Goal: Task Accomplishment & Management: Manage account settings

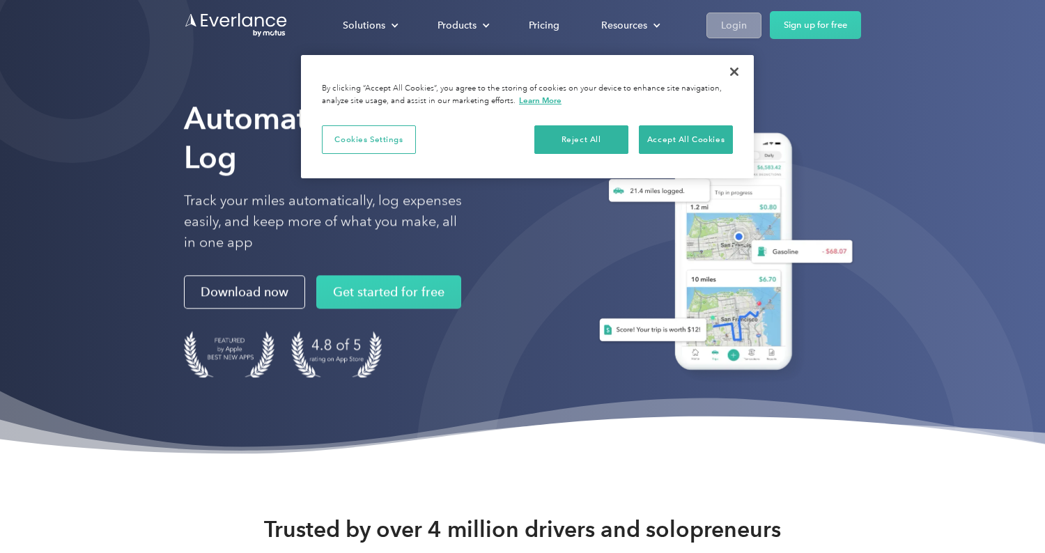
click at [747, 24] on div "Login" at bounding box center [734, 25] width 26 height 17
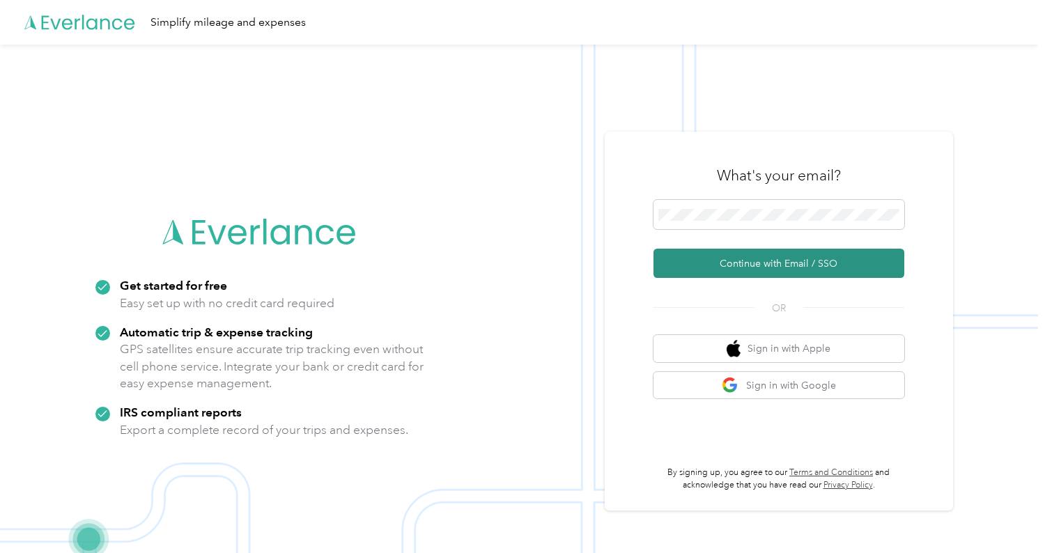
click at [804, 269] on button "Continue with Email / SSO" at bounding box center [779, 263] width 251 height 29
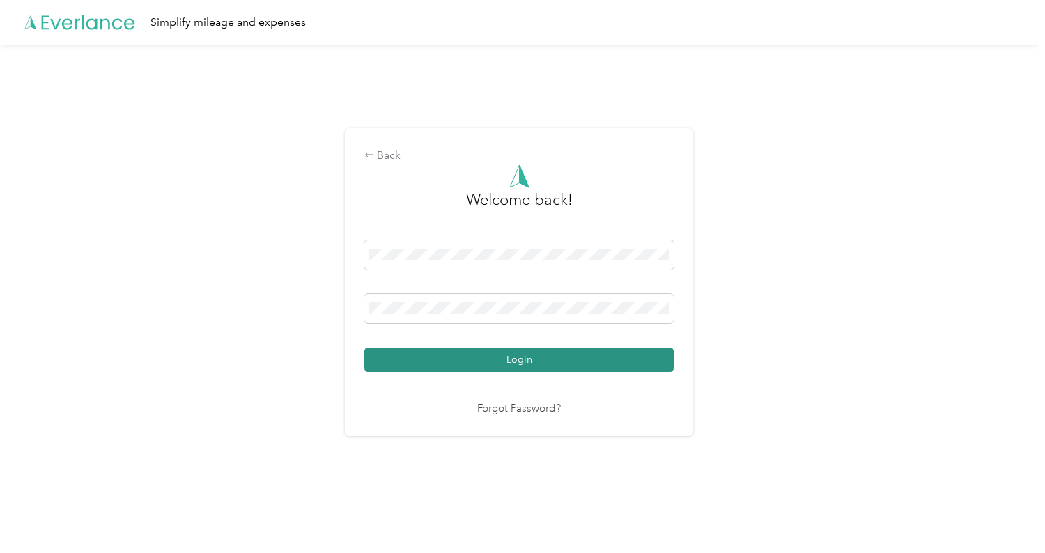
click at [477, 356] on button "Login" at bounding box center [518, 360] width 309 height 24
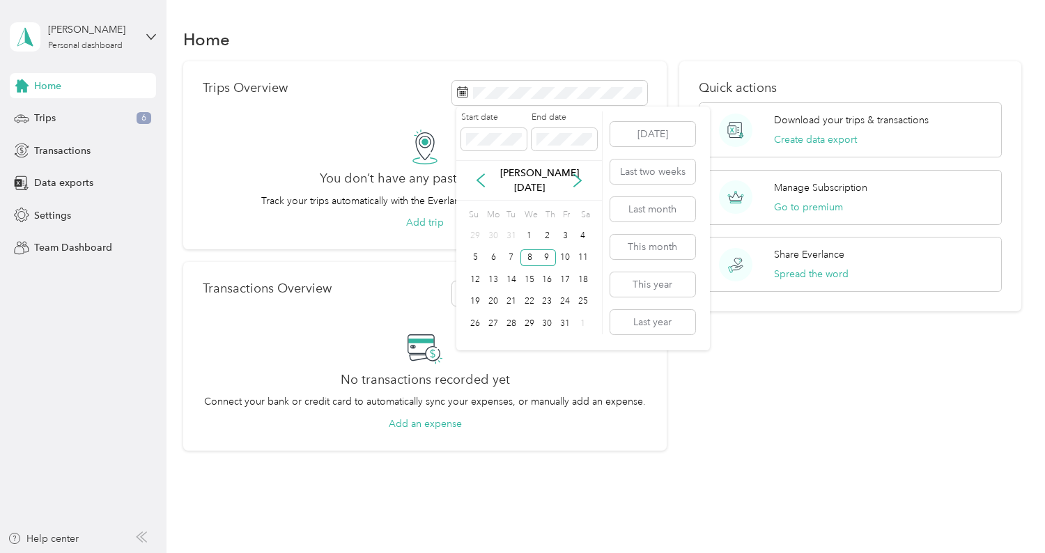
click at [512, 118] on label "Start date" at bounding box center [494, 118] width 66 height 13
click at [466, 139] on span at bounding box center [494, 139] width 66 height 22
click at [569, 218] on div "1" at bounding box center [565, 221] width 18 height 17
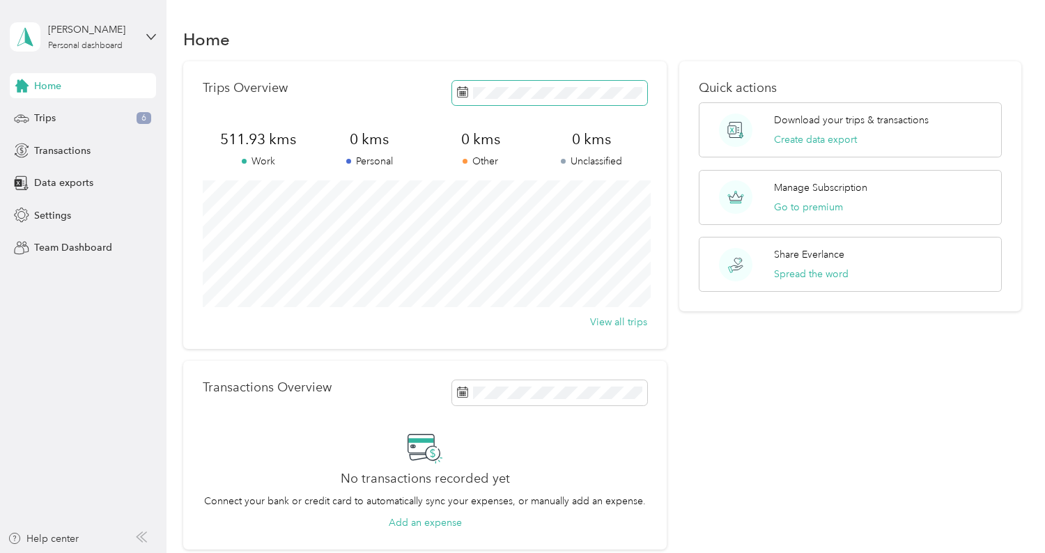
click at [544, 103] on span at bounding box center [549, 93] width 195 height 24
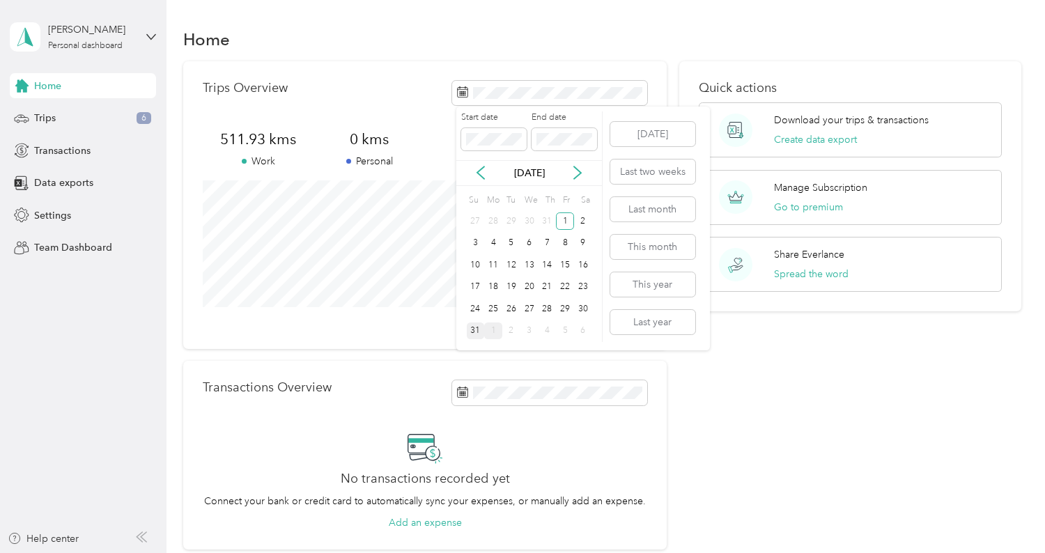
click at [480, 330] on div "31" at bounding box center [476, 331] width 18 height 17
click at [560, 221] on div "1" at bounding box center [565, 221] width 18 height 17
click at [477, 171] on icon at bounding box center [481, 173] width 14 height 14
click at [581, 167] on icon at bounding box center [578, 173] width 14 height 14
click at [564, 221] on div "1" at bounding box center [565, 221] width 18 height 17
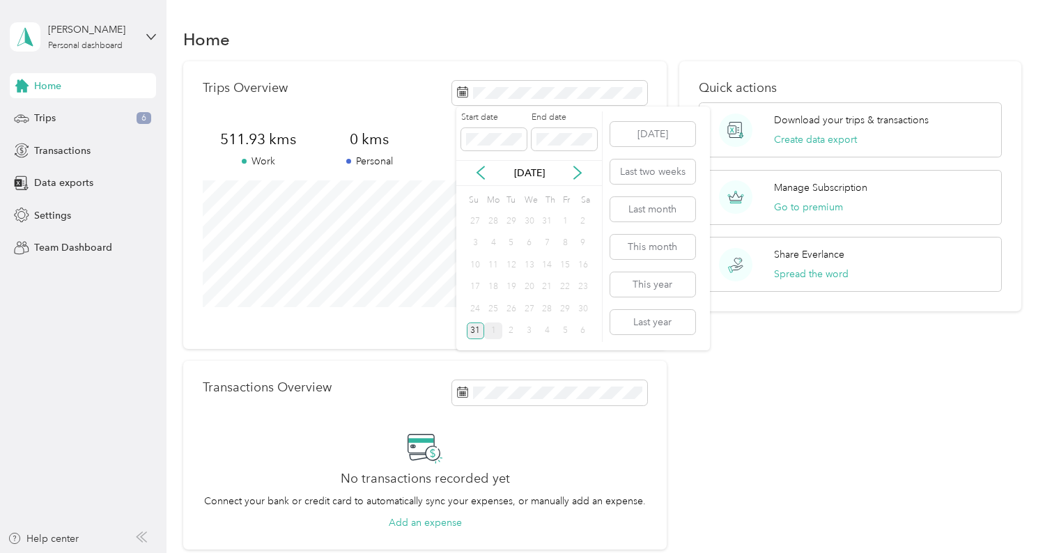
click at [472, 333] on div "31" at bounding box center [476, 331] width 18 height 17
click at [566, 225] on div "1" at bounding box center [565, 221] width 18 height 17
click at [568, 219] on div "1" at bounding box center [565, 221] width 18 height 17
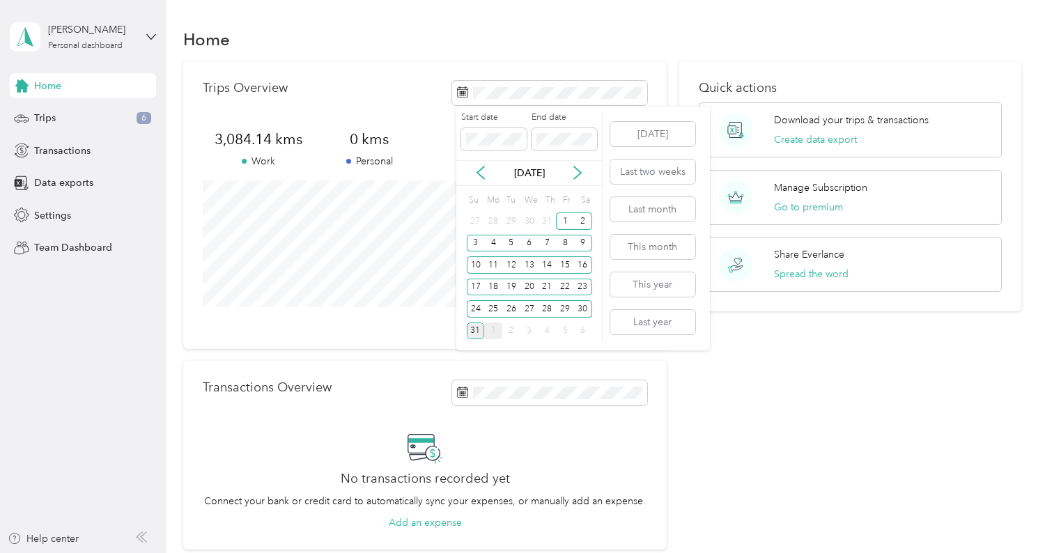
click at [478, 330] on div "31" at bounding box center [476, 331] width 18 height 17
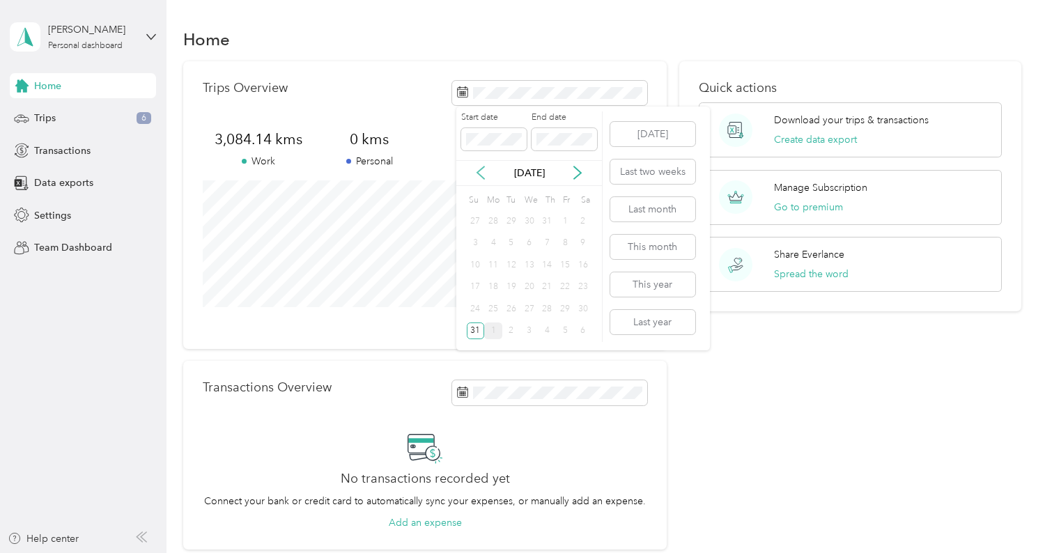
click at [485, 168] on icon at bounding box center [481, 173] width 14 height 14
click at [479, 332] on div "31" at bounding box center [476, 331] width 18 height 17
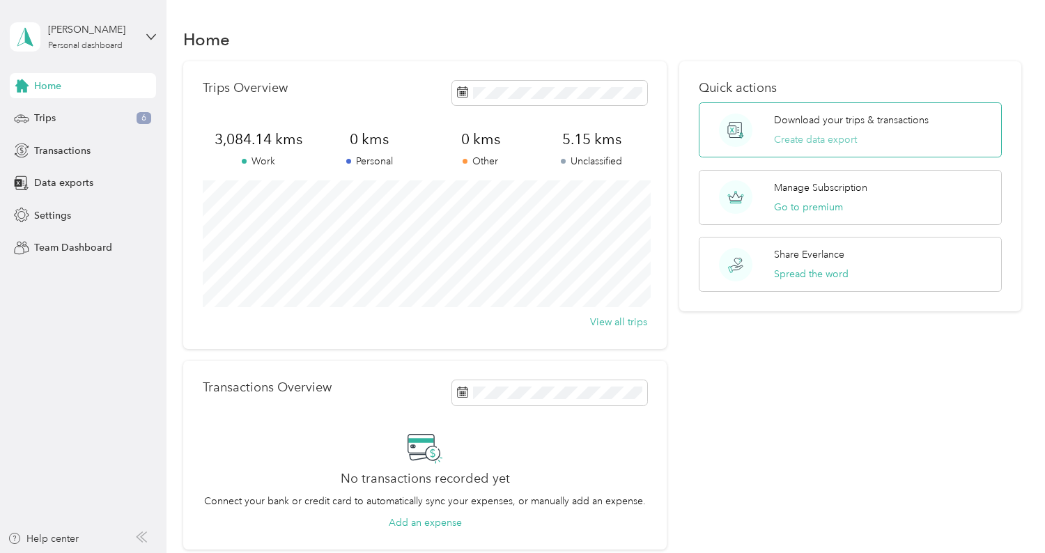
click at [804, 142] on button "Create data export" at bounding box center [815, 139] width 83 height 15
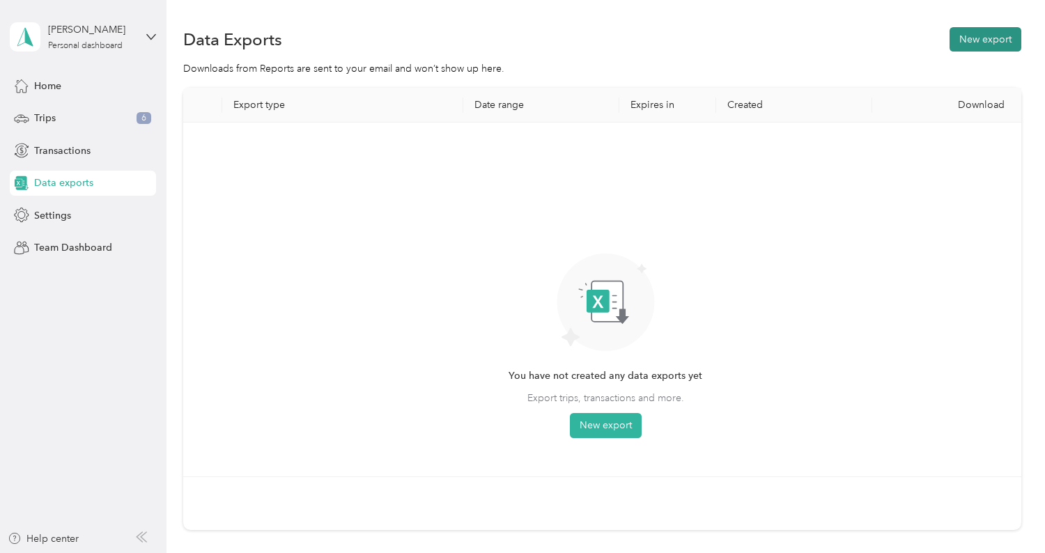
click at [980, 36] on button "New export" at bounding box center [986, 39] width 72 height 24
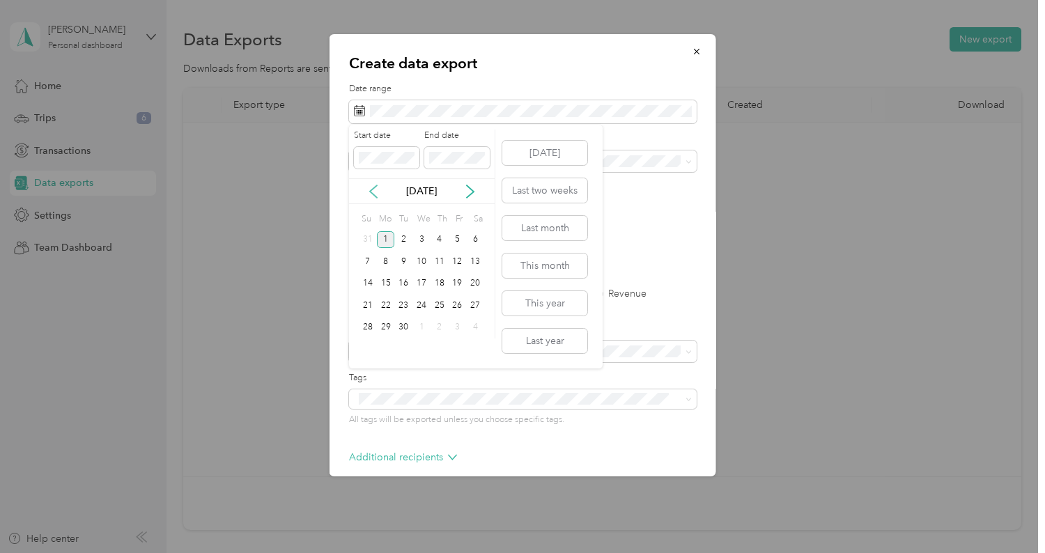
click at [376, 191] on icon at bounding box center [374, 192] width 14 height 14
click at [459, 240] on div "1" at bounding box center [458, 239] width 18 height 17
click at [368, 349] on div "31" at bounding box center [368, 349] width 18 height 17
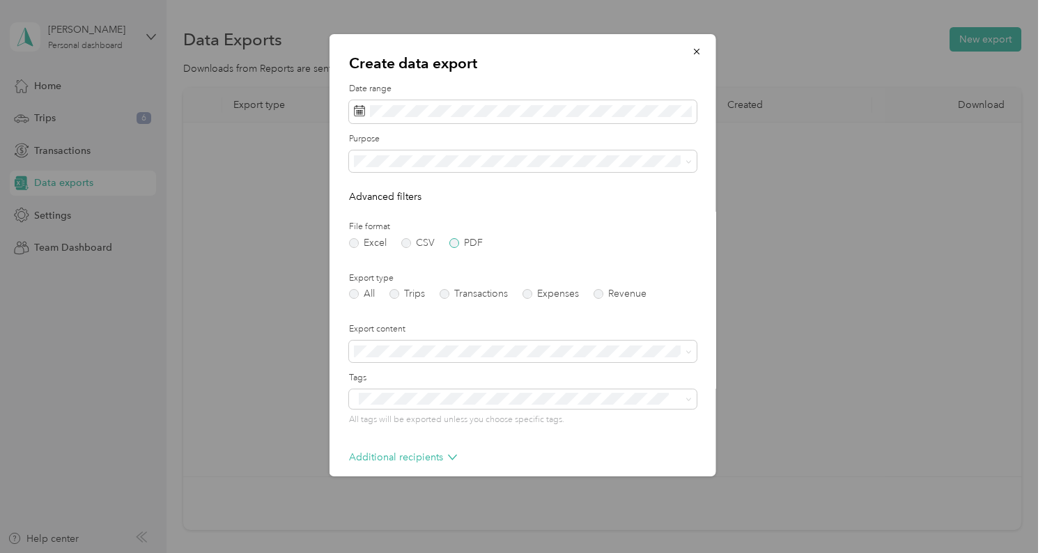
click at [456, 243] on label "PDF" at bounding box center [465, 243] width 33 height 10
click at [472, 310] on form "Date range Purpose Advanced filters File format Excel CSV PDF Export type All T…" at bounding box center [523, 314] width 348 height 463
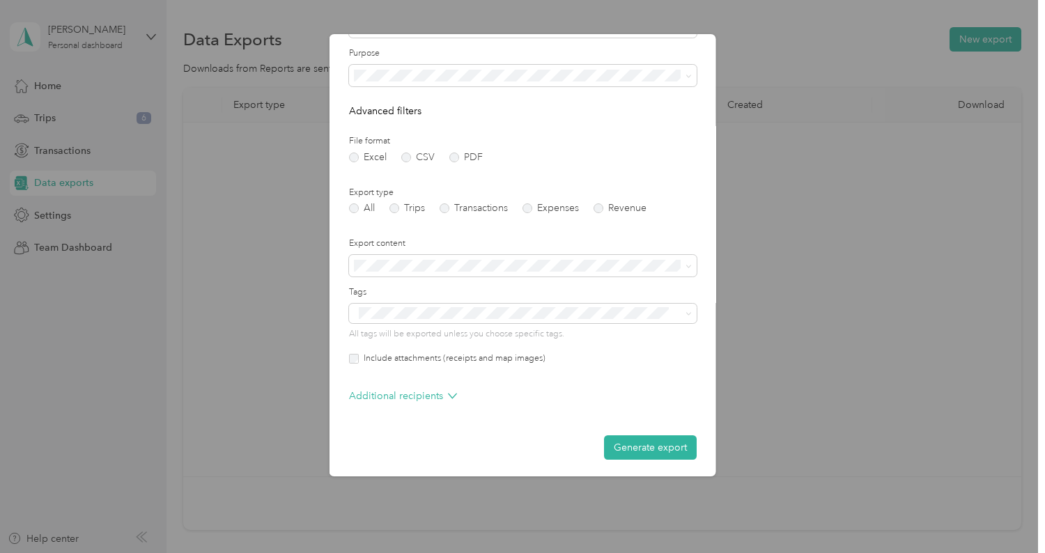
scroll to position [86, 0]
click at [397, 209] on label "Trips" at bounding box center [408, 208] width 36 height 10
click at [459, 212] on label "Transactions" at bounding box center [474, 208] width 68 height 10
click at [420, 203] on label "Trips" at bounding box center [408, 208] width 36 height 10
click at [624, 352] on div "Include attachments (receipts and map images)" at bounding box center [523, 358] width 348 height 13
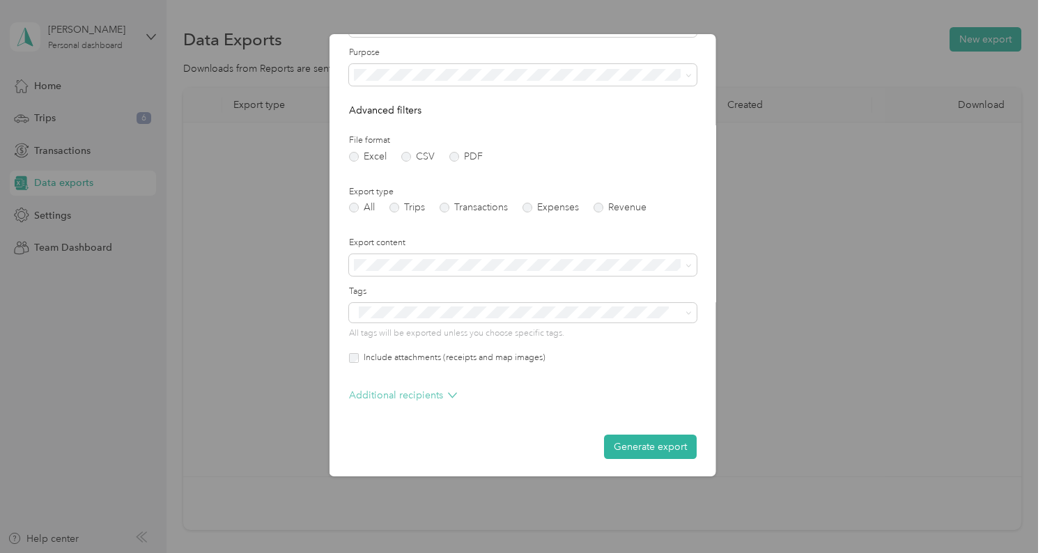
click at [448, 400] on icon at bounding box center [452, 395] width 9 height 9
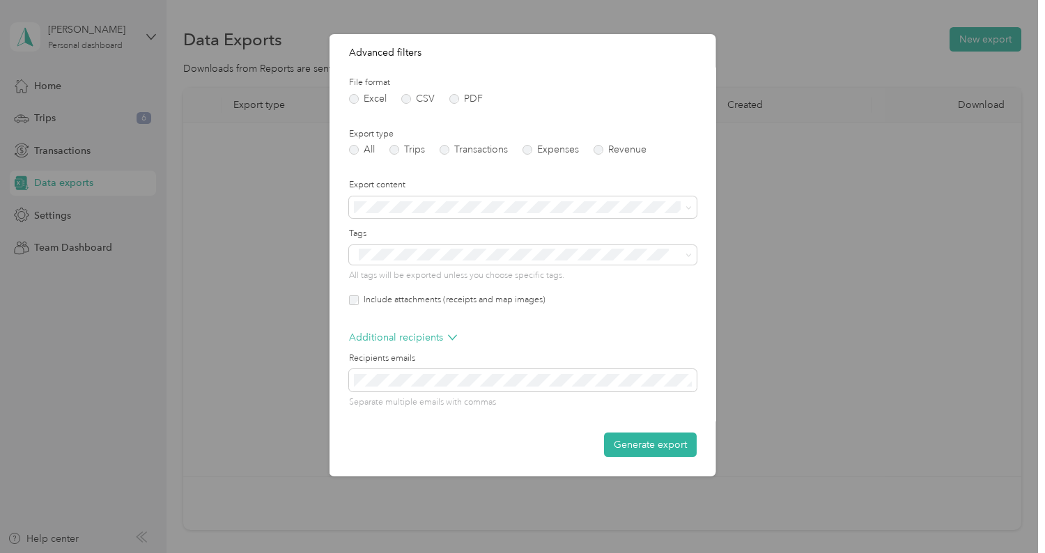
click at [376, 301] on label "Include attachments (receipts and map images)" at bounding box center [452, 300] width 187 height 13
click at [628, 447] on button "Generate export" at bounding box center [650, 445] width 93 height 24
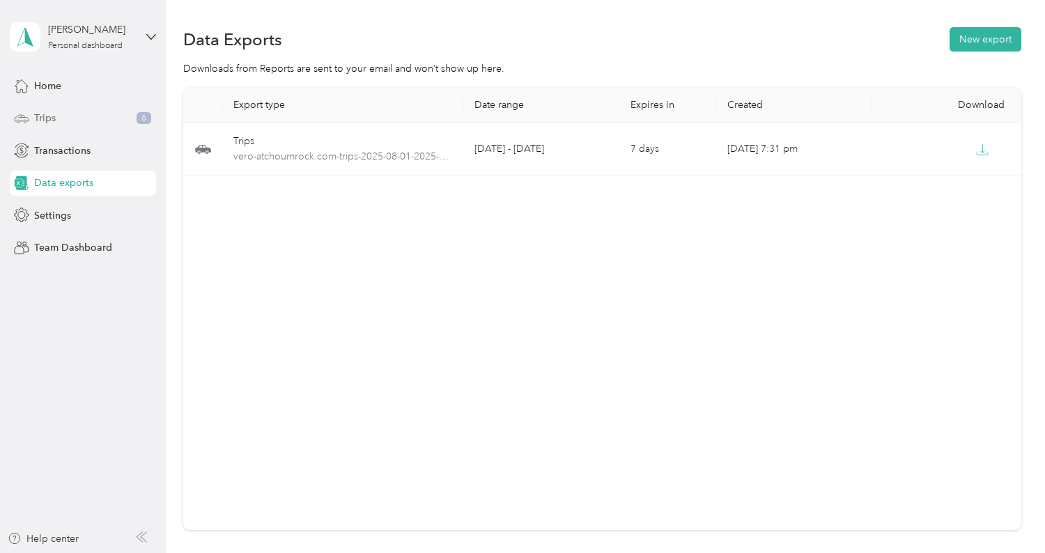
click at [93, 128] on div "Trips 6" at bounding box center [83, 118] width 146 height 25
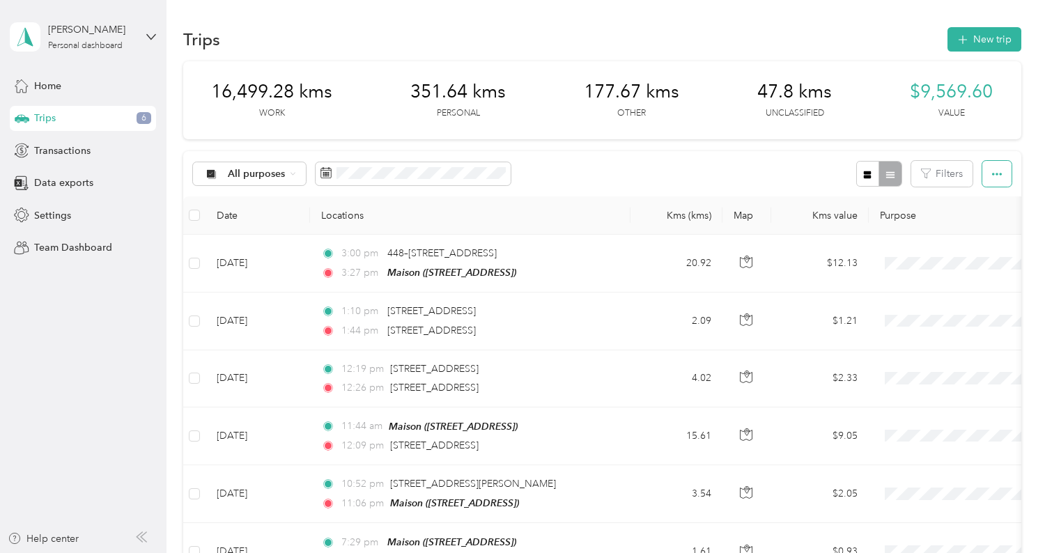
click at [994, 180] on button "button" at bounding box center [997, 174] width 29 height 26
click at [992, 221] on span "Export" at bounding box center [983, 225] width 29 height 12
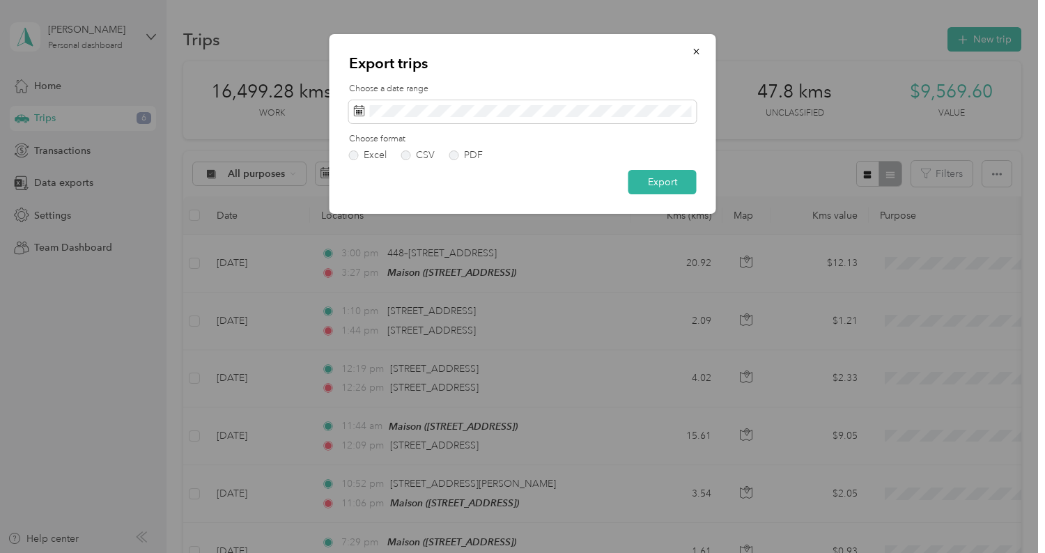
click at [456, 160] on form "Choose a date range Choose format Excel CSV PDF Export" at bounding box center [523, 139] width 348 height 112
click at [460, 154] on label "PDF" at bounding box center [465, 156] width 33 height 10
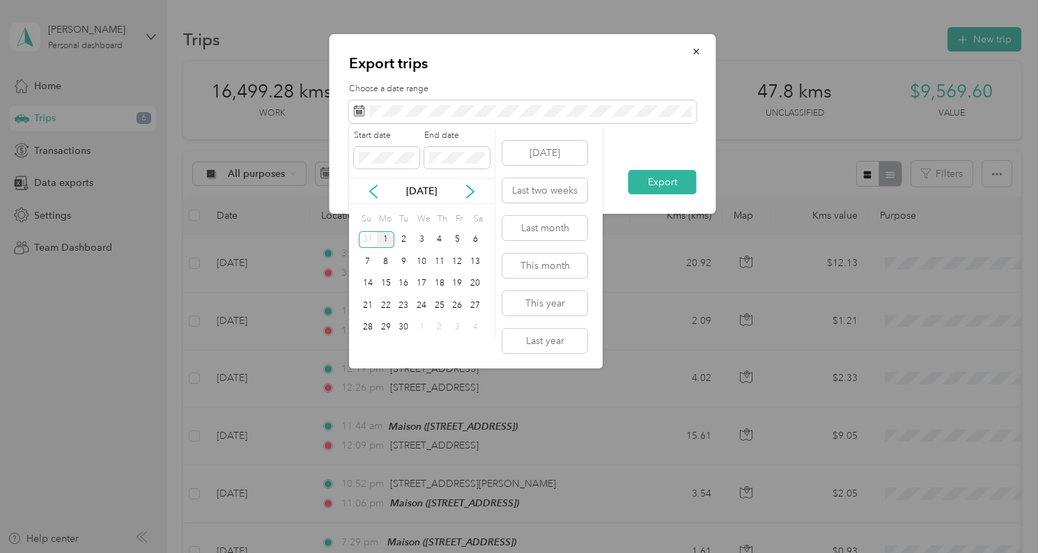
click at [378, 199] on div "Sep 2025" at bounding box center [422, 191] width 146 height 26
click at [372, 194] on icon at bounding box center [374, 192] width 14 height 14
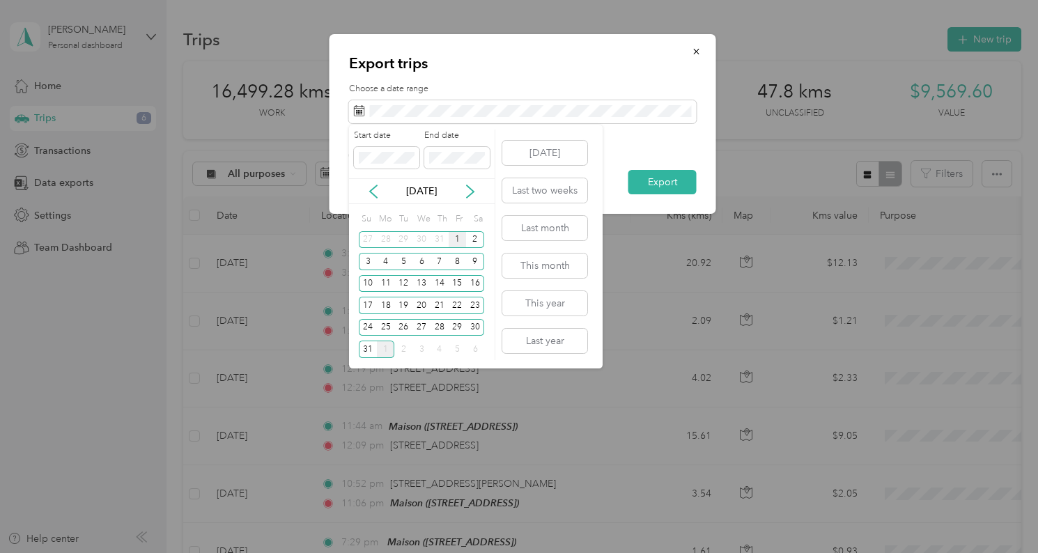
click at [457, 237] on div "1" at bounding box center [458, 239] width 18 height 17
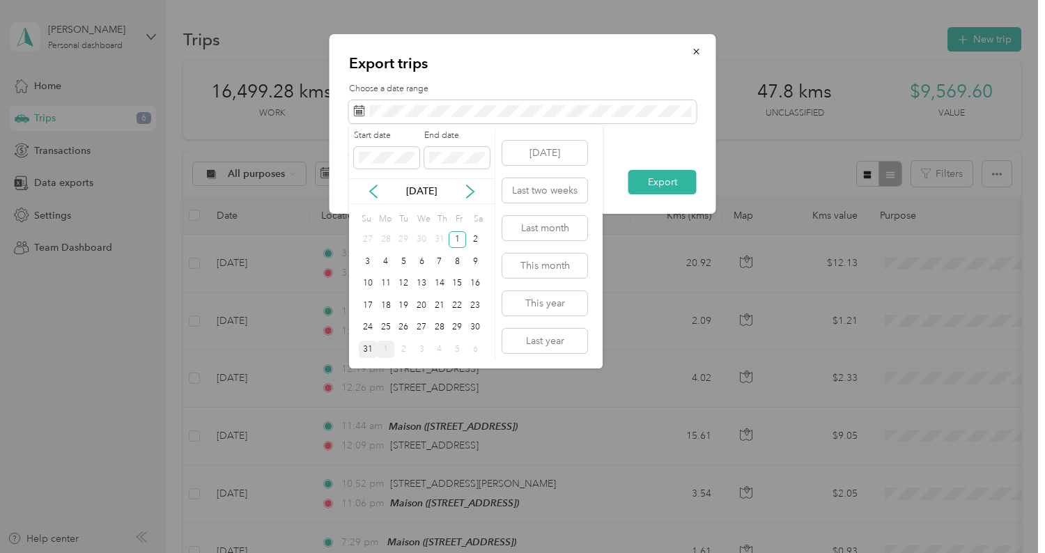
click at [372, 351] on div "31" at bounding box center [368, 349] width 18 height 17
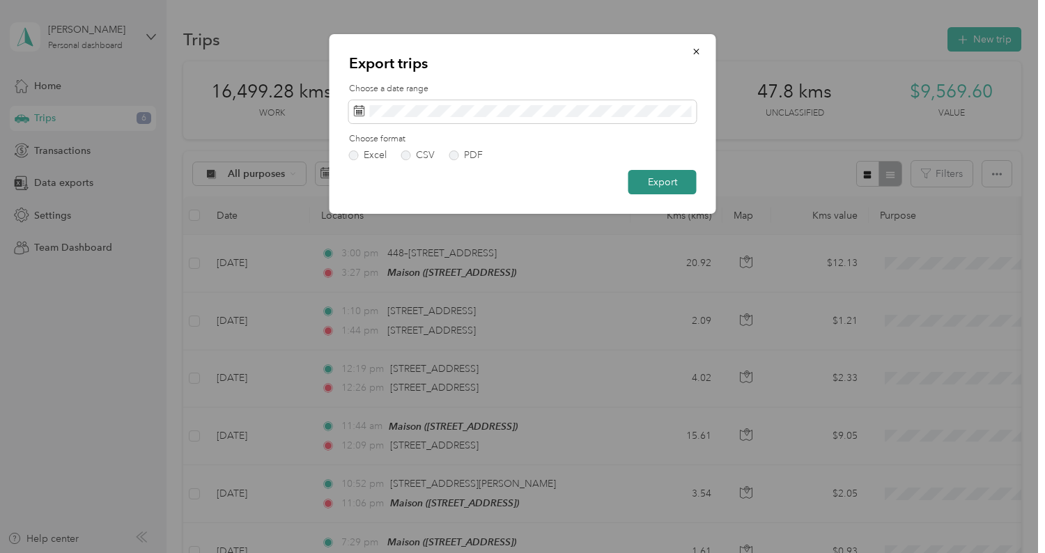
click at [666, 183] on button "Export" at bounding box center [663, 182] width 68 height 24
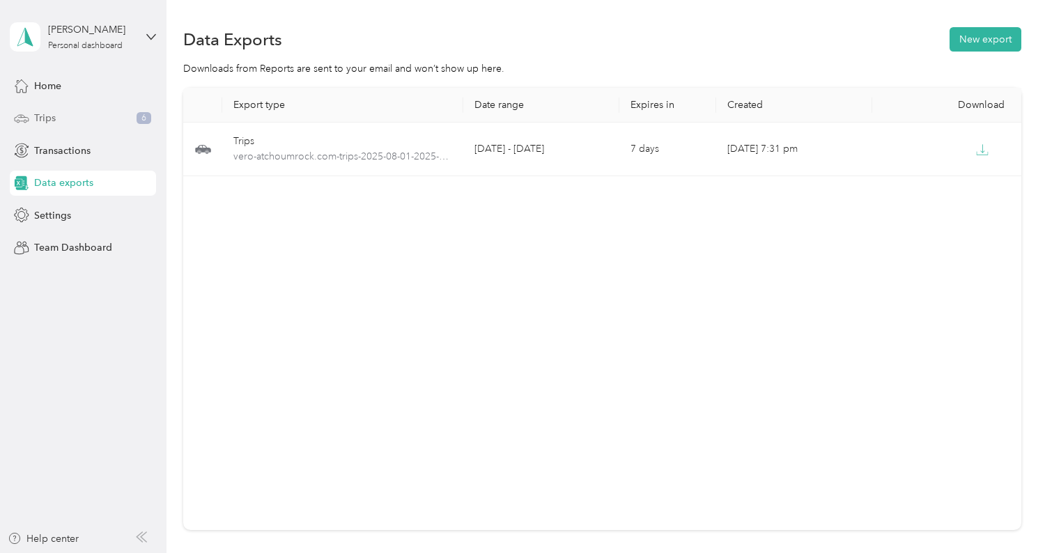
click at [55, 112] on span "Trips" at bounding box center [45, 118] width 22 height 15
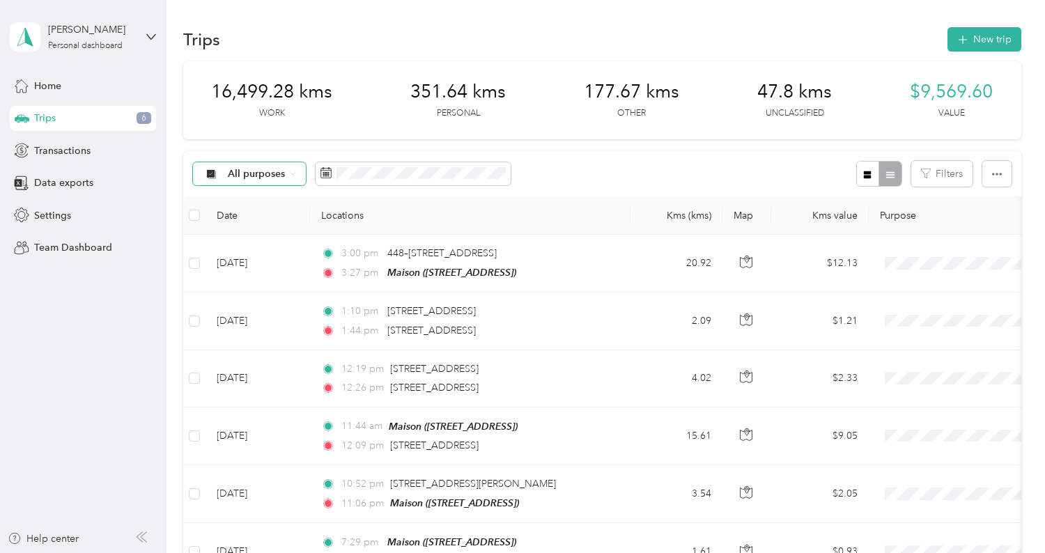
click at [266, 177] on span "All purposes" at bounding box center [257, 174] width 58 height 10
click at [264, 291] on span "Inattendues" at bounding box center [264, 296] width 72 height 15
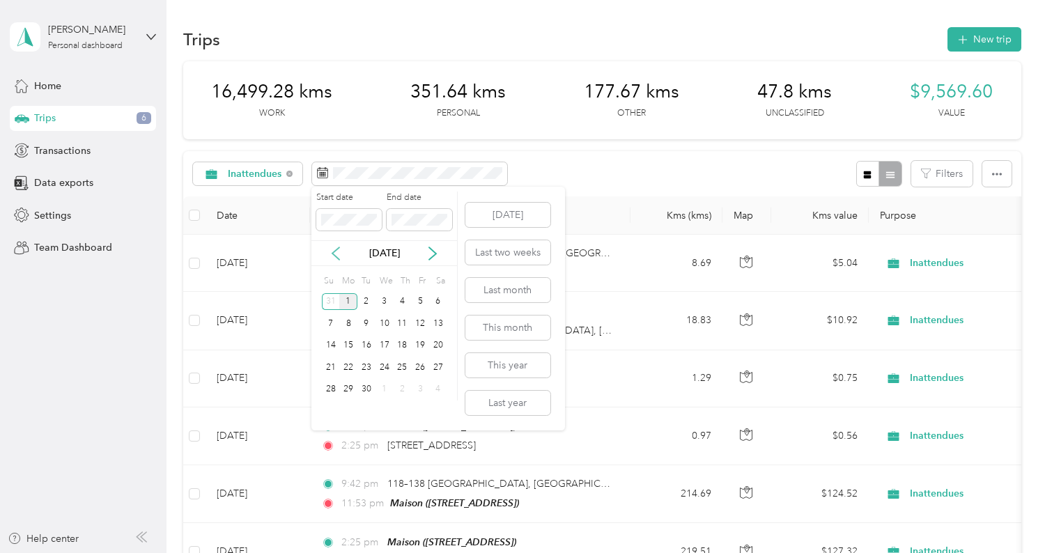
click at [333, 254] on icon at bounding box center [335, 253] width 7 height 13
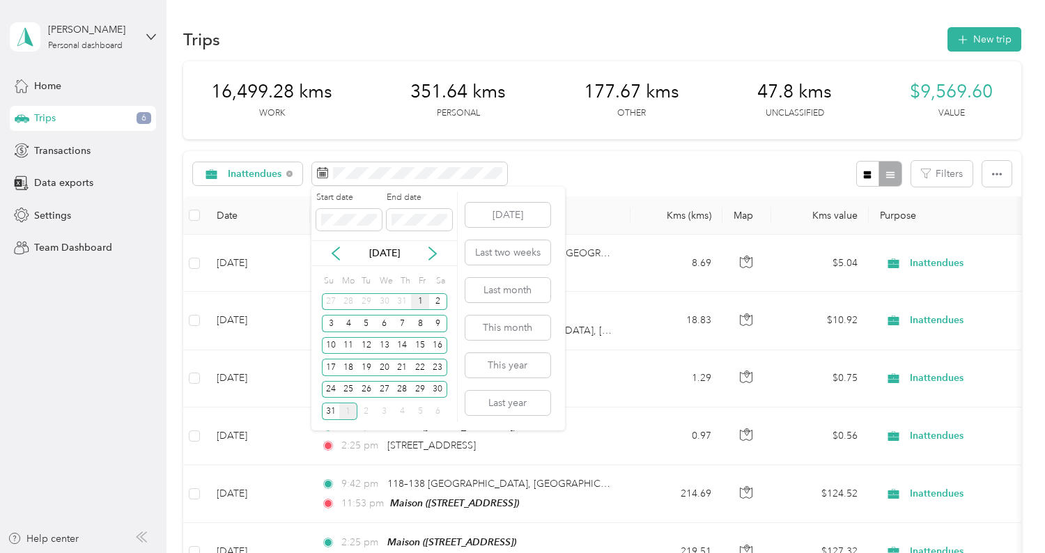
click at [423, 302] on div "1" at bounding box center [420, 301] width 18 height 17
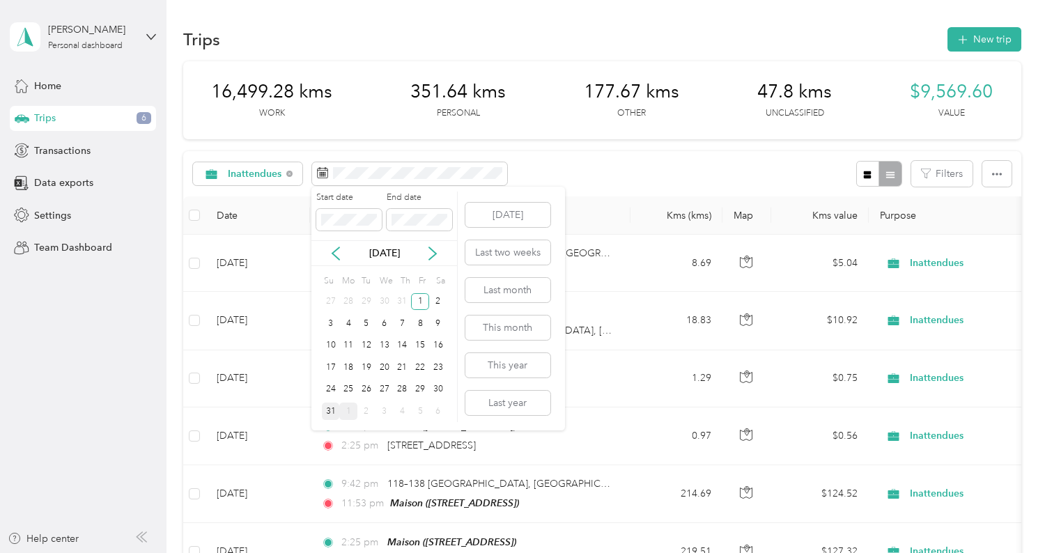
click at [330, 408] on div "31" at bounding box center [331, 411] width 18 height 17
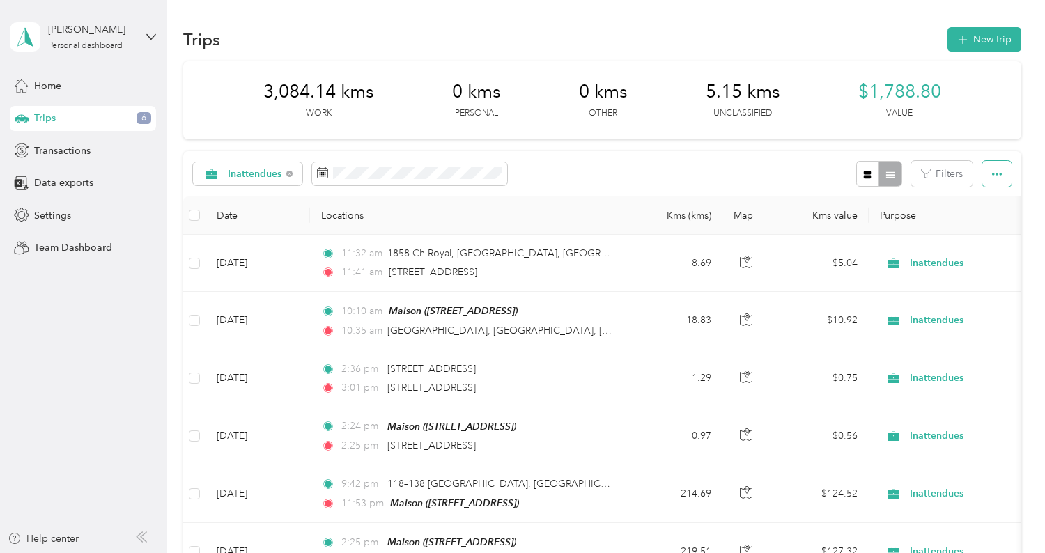
click at [1010, 172] on button "button" at bounding box center [997, 174] width 29 height 26
click at [994, 221] on span "Export" at bounding box center [983, 225] width 29 height 12
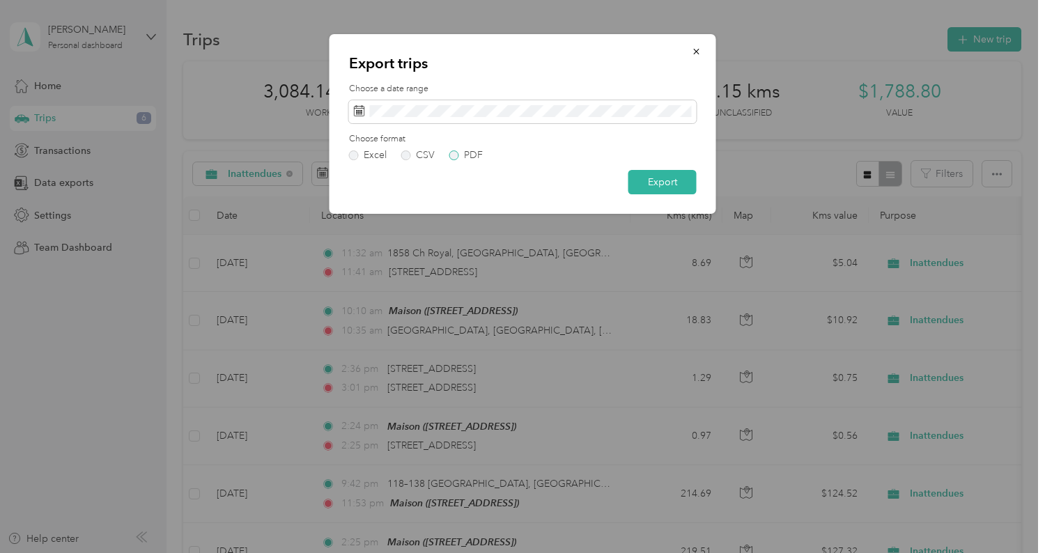
click at [457, 158] on label "PDF" at bounding box center [465, 156] width 33 height 10
click at [656, 181] on button "Export" at bounding box center [663, 182] width 68 height 24
